Goal: Transaction & Acquisition: Purchase product/service

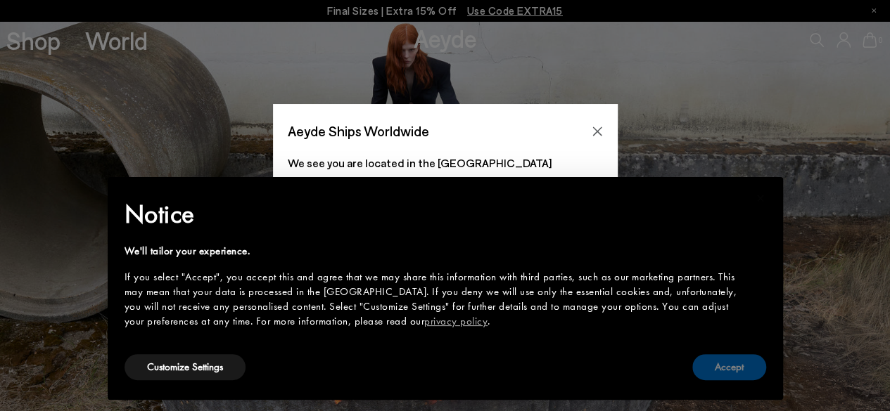
click at [724, 371] on button "Accept" at bounding box center [729, 367] width 74 height 26
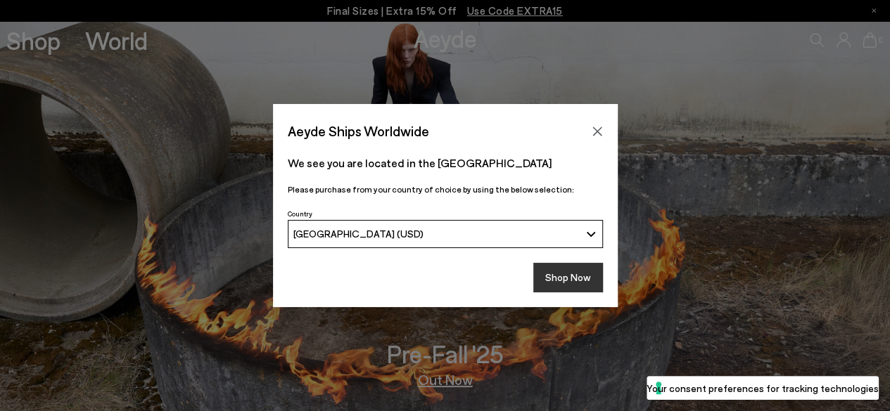
click at [572, 279] on button "Shop Now" at bounding box center [568, 278] width 70 height 30
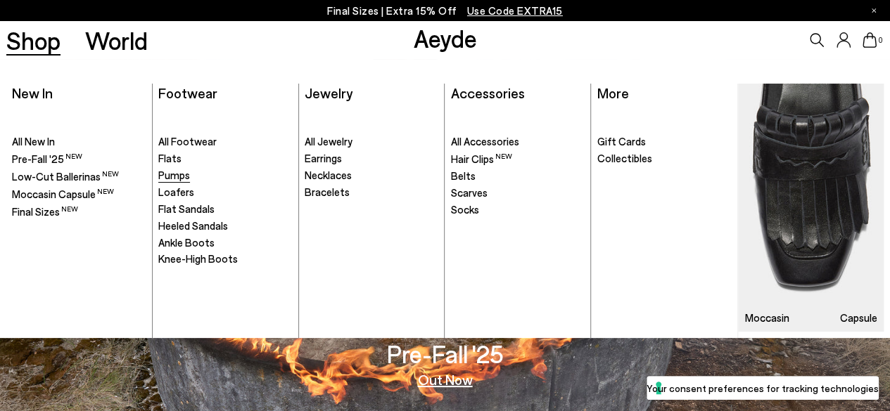
click at [169, 177] on span "Pumps" at bounding box center [174, 175] width 32 height 13
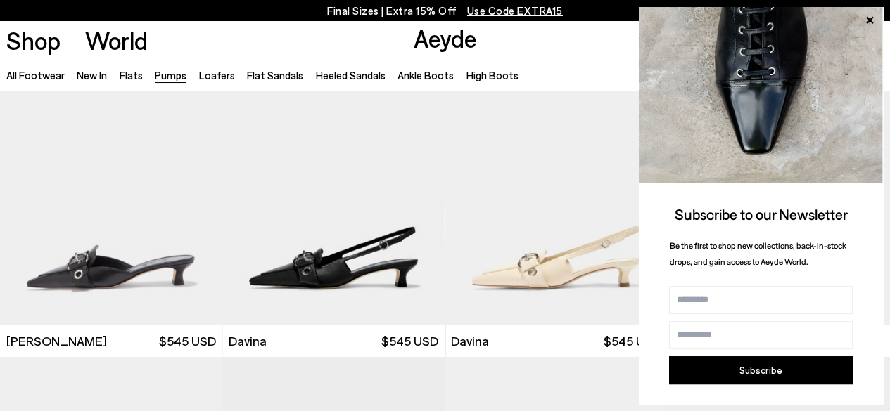
scroll to position [2219, 0]
click at [871, 23] on icon at bounding box center [869, 20] width 7 height 7
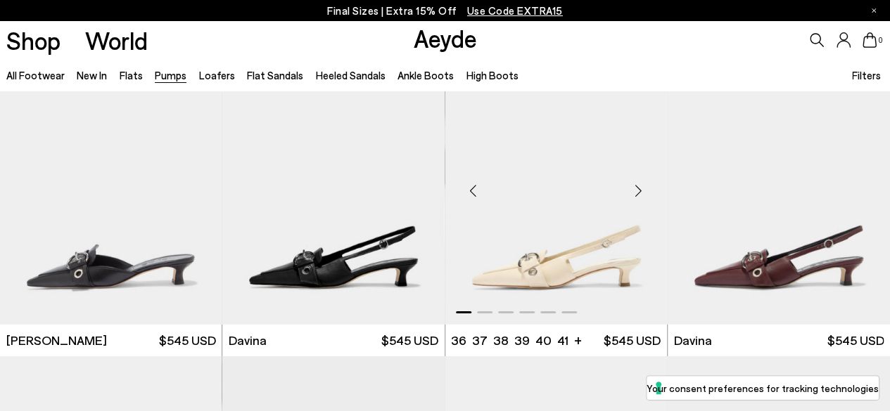
click at [634, 198] on div "Next slide" at bounding box center [638, 190] width 42 height 42
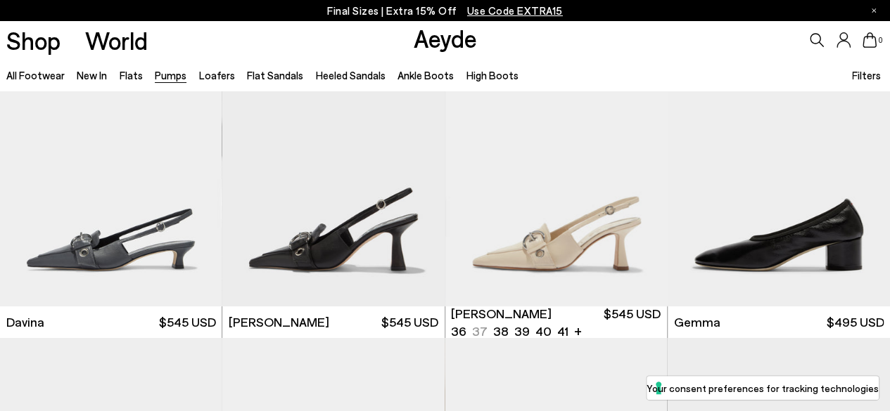
scroll to position [2549, 0]
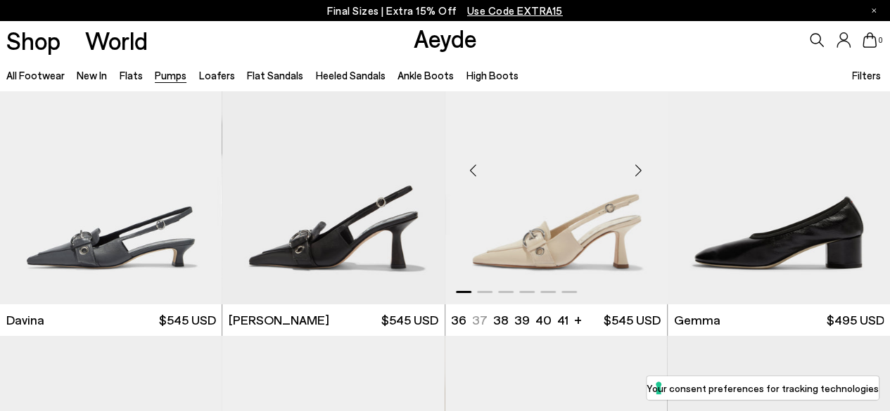
click at [630, 171] on div "Next slide" at bounding box center [638, 171] width 42 height 42
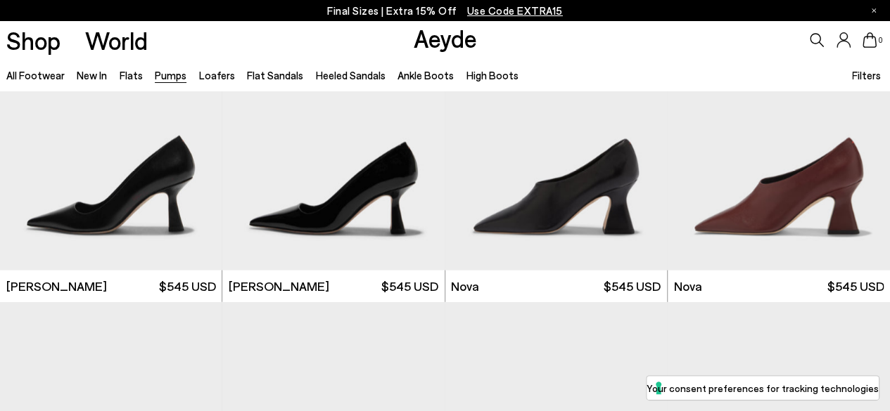
scroll to position [4139, 0]
